Goal: Transaction & Acquisition: Purchase product/service

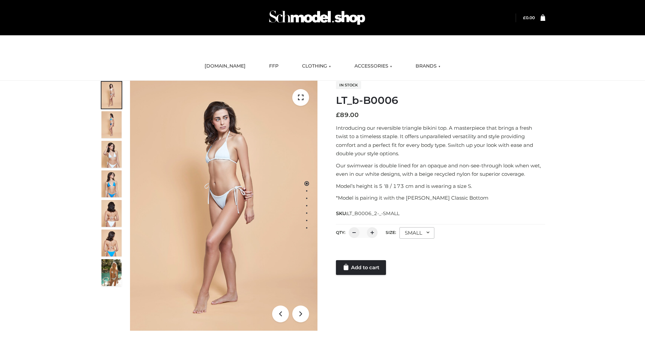
click at [361, 267] on link "Add to cart" at bounding box center [361, 267] width 50 height 15
